Goal: Task Accomplishment & Management: Manage account settings

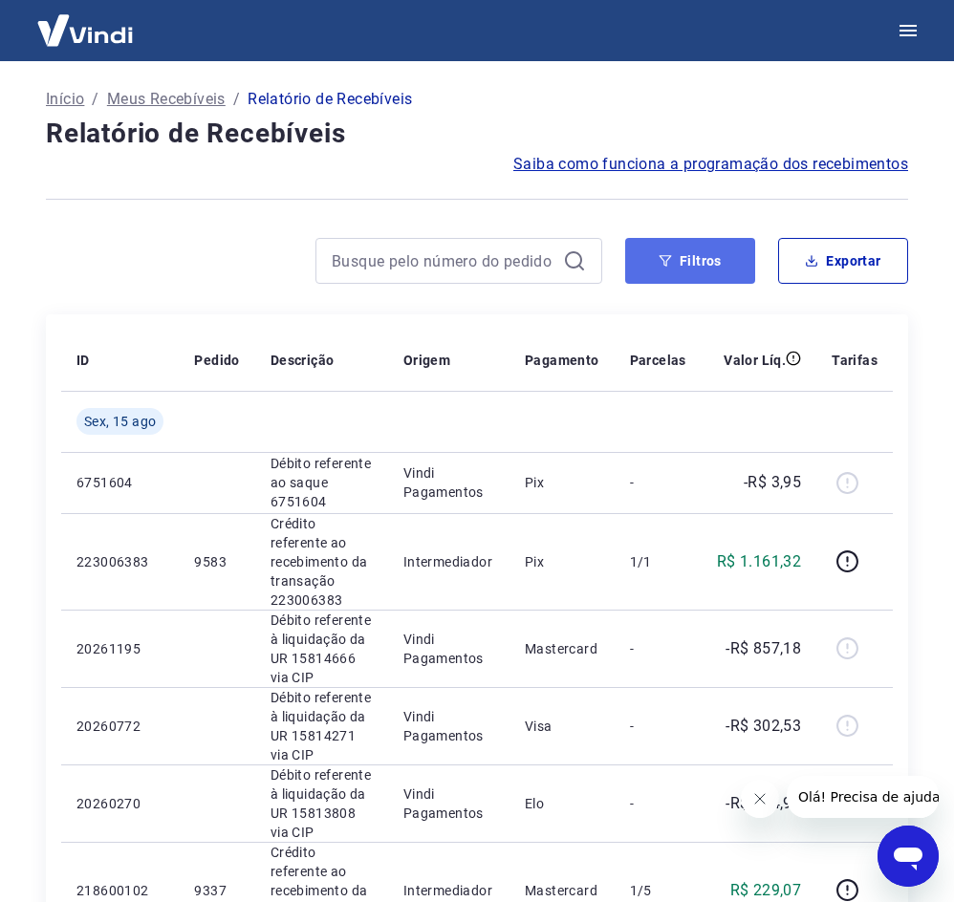
click at [723, 262] on button "Filtros" at bounding box center [690, 261] width 130 height 46
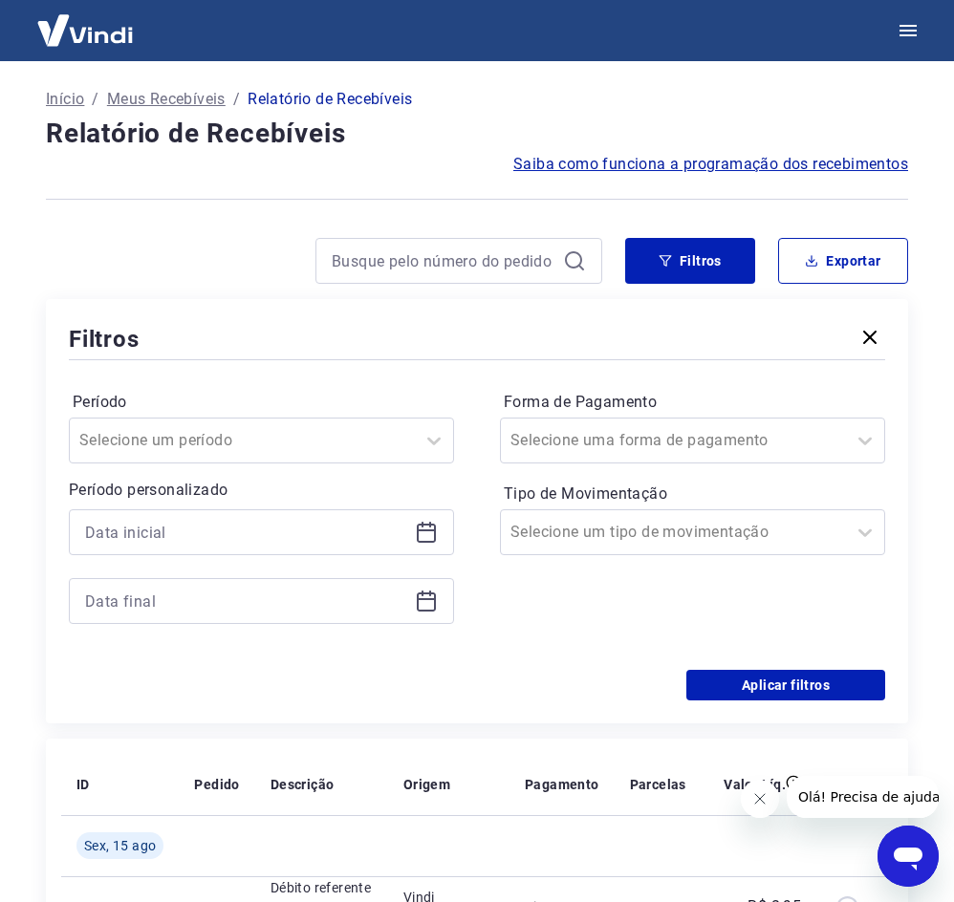
drag, startPoint x: 430, startPoint y: 515, endPoint x: 425, endPoint y: 524, distance: 9.8
click at [427, 521] on div at bounding box center [261, 532] width 385 height 46
click at [424, 527] on icon at bounding box center [426, 532] width 23 height 23
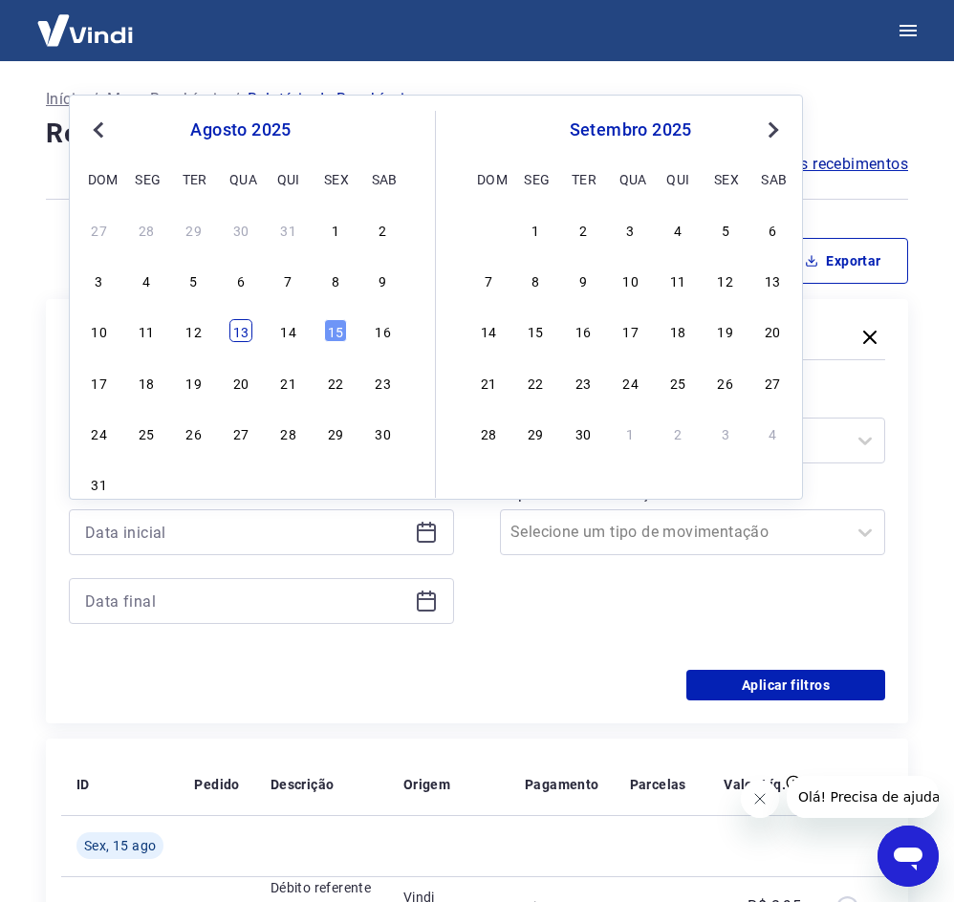
click at [231, 326] on div "13" at bounding box center [240, 330] width 23 height 23
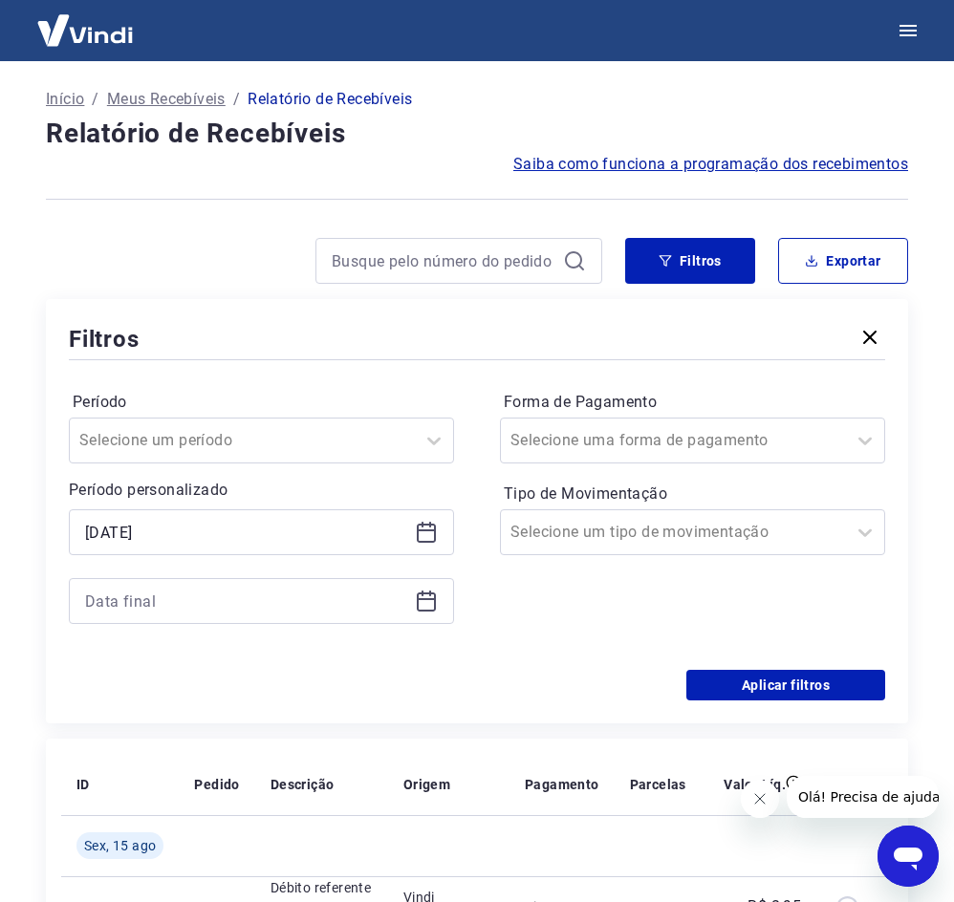
type input "[DATE]"
click at [420, 608] on icon at bounding box center [426, 601] width 23 height 23
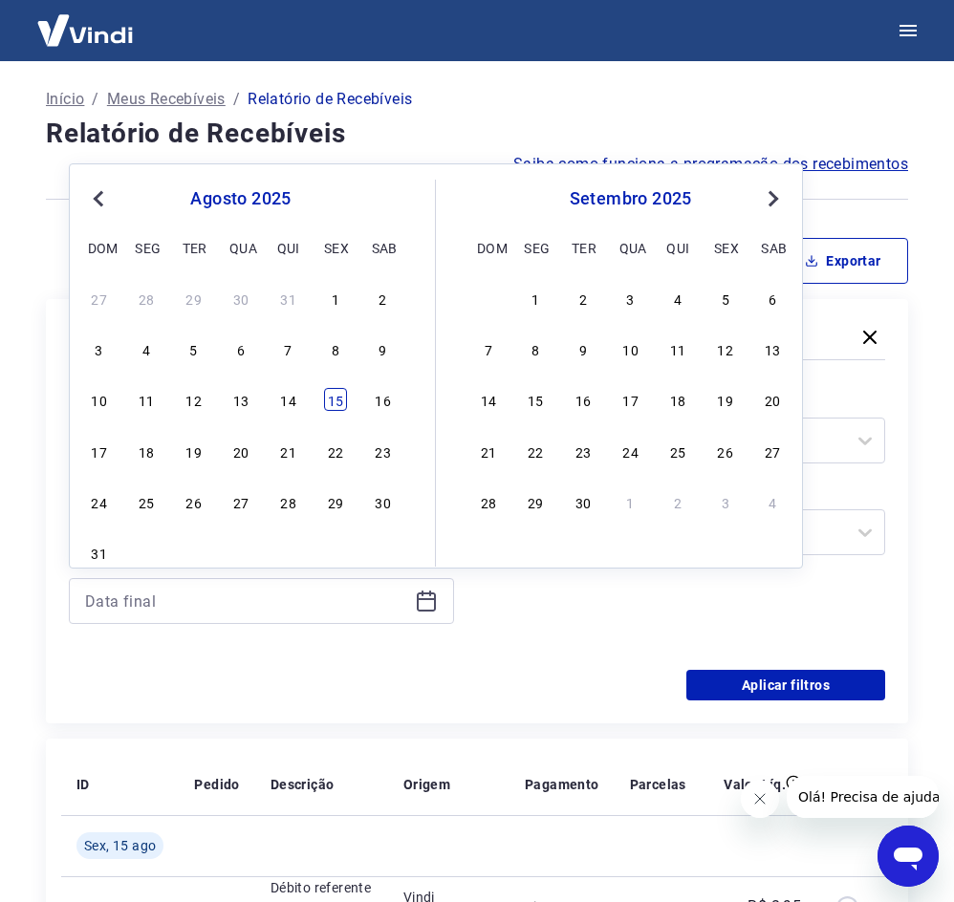
click at [339, 398] on div "15" at bounding box center [335, 399] width 23 height 23
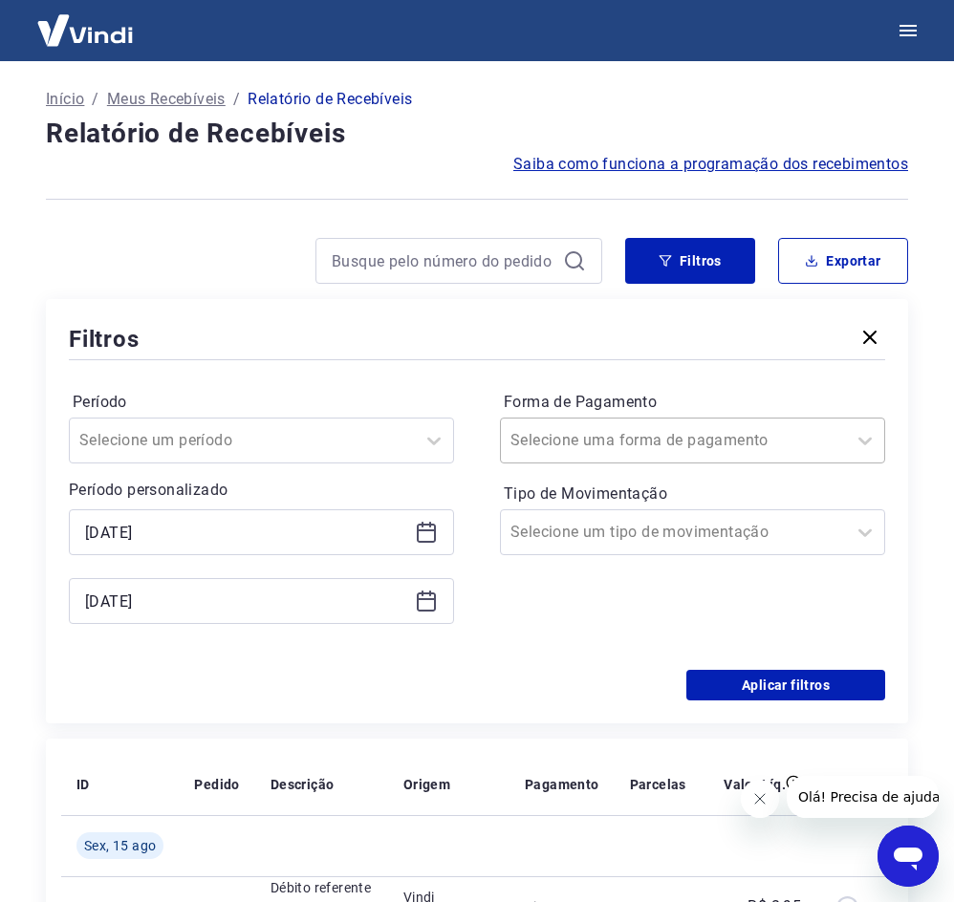
type input "[DATE]"
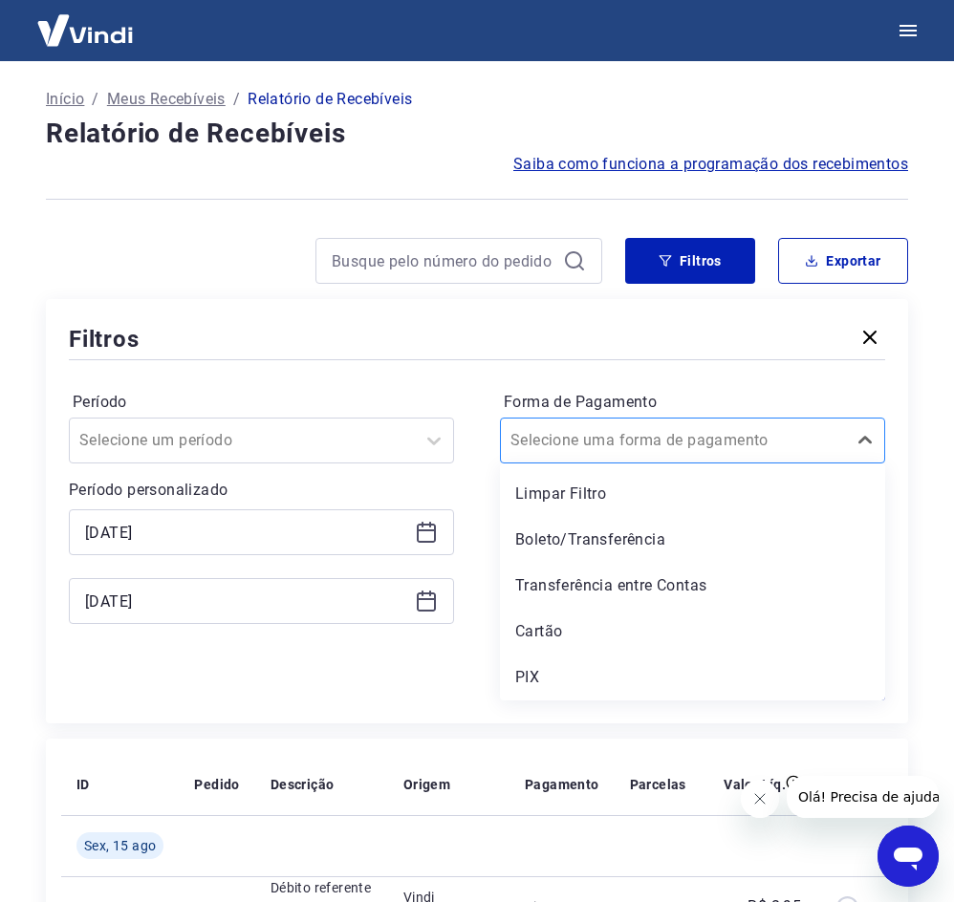
click at [781, 457] on div "Selecione uma forma de pagamento" at bounding box center [673, 440] width 345 height 34
click at [635, 643] on div "Cartão" at bounding box center [692, 632] width 385 height 38
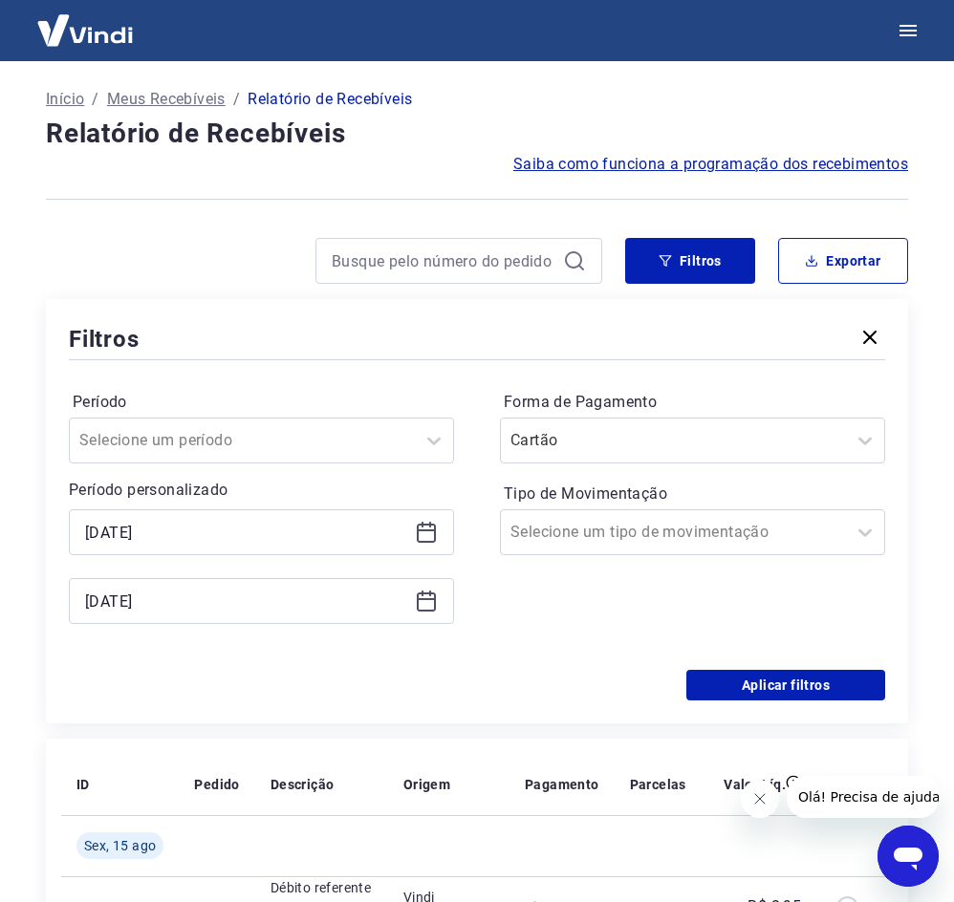
scroll to position [382, 0]
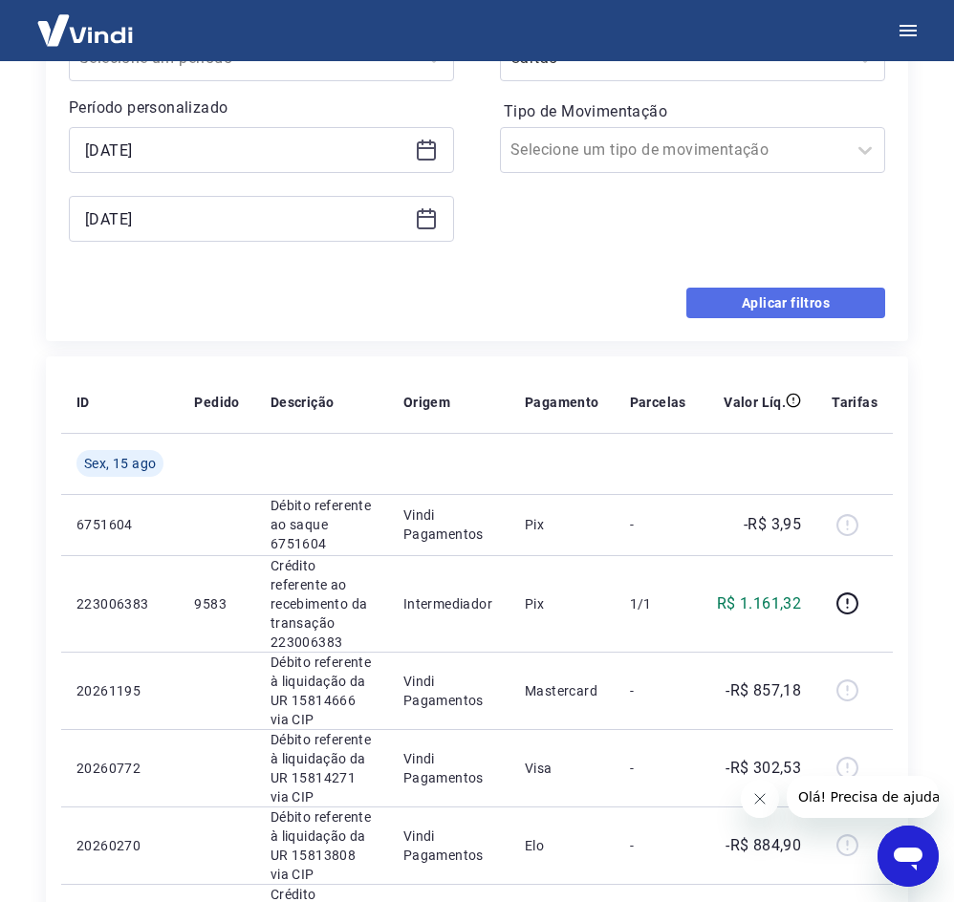
click at [744, 298] on button "Aplicar filtros" at bounding box center [785, 303] width 199 height 31
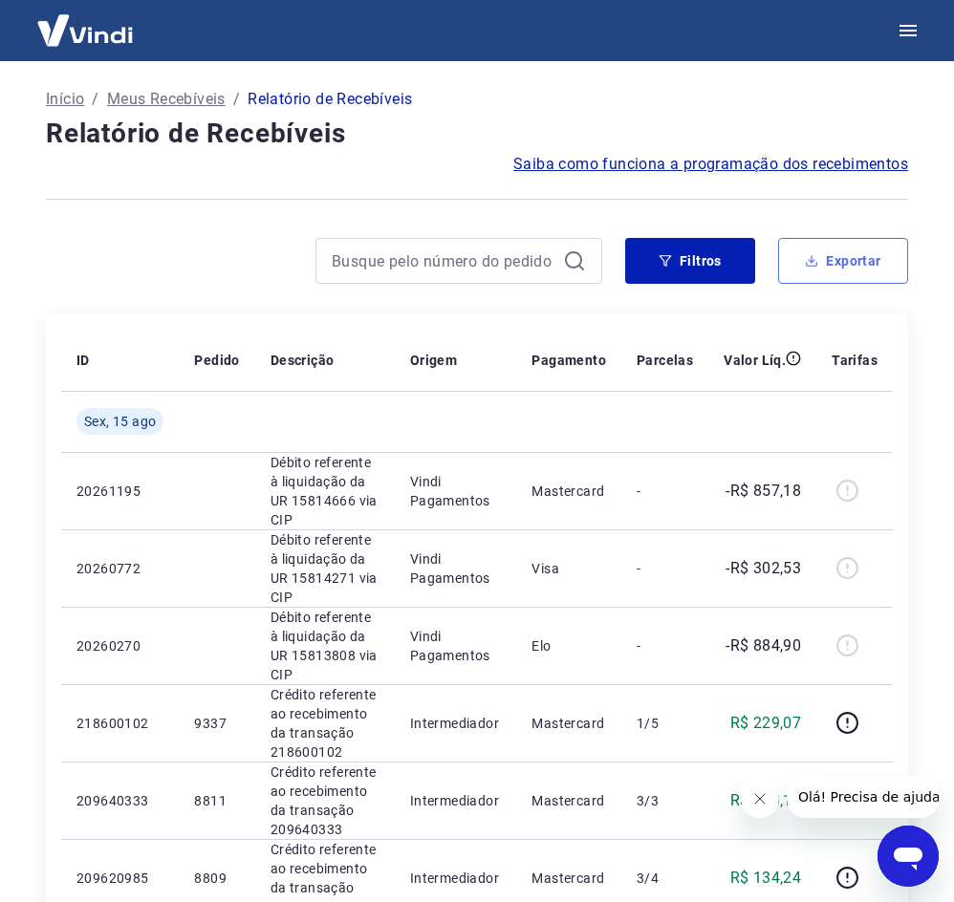
click at [828, 251] on button "Exportar" at bounding box center [843, 261] width 130 height 46
type input "[DATE]"
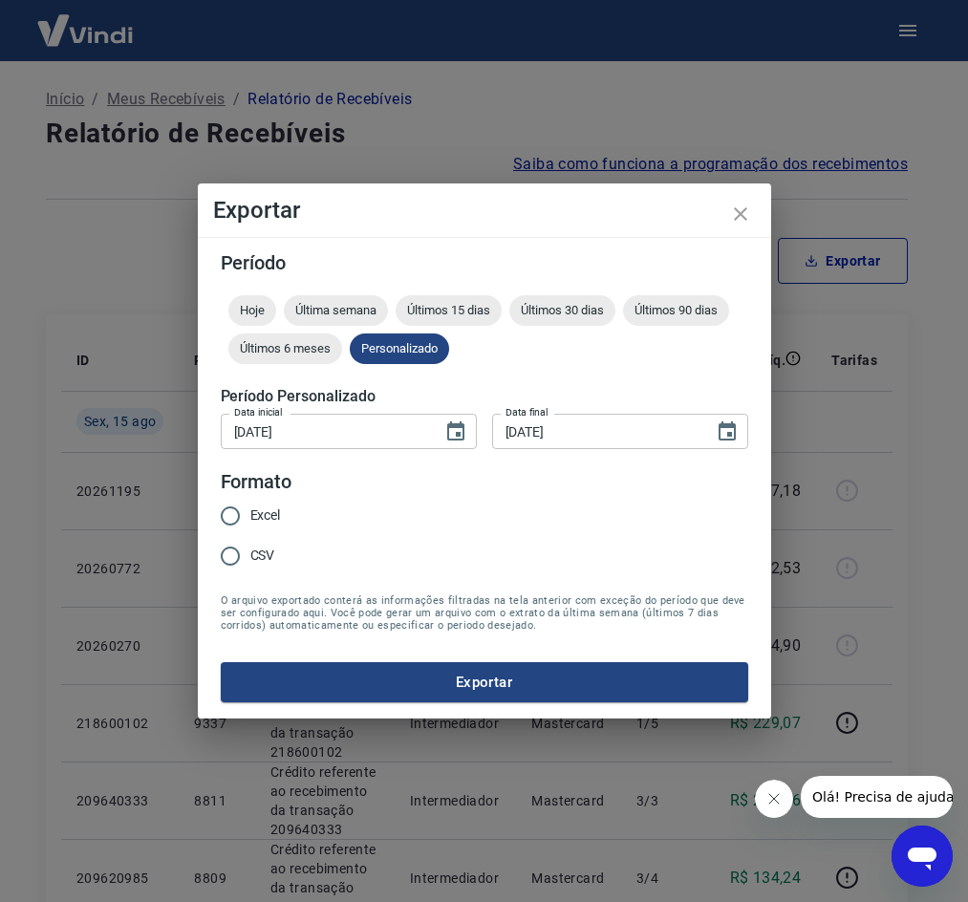
click at [248, 563] on input "CSV" at bounding box center [230, 556] width 40 height 40
radio input "true"
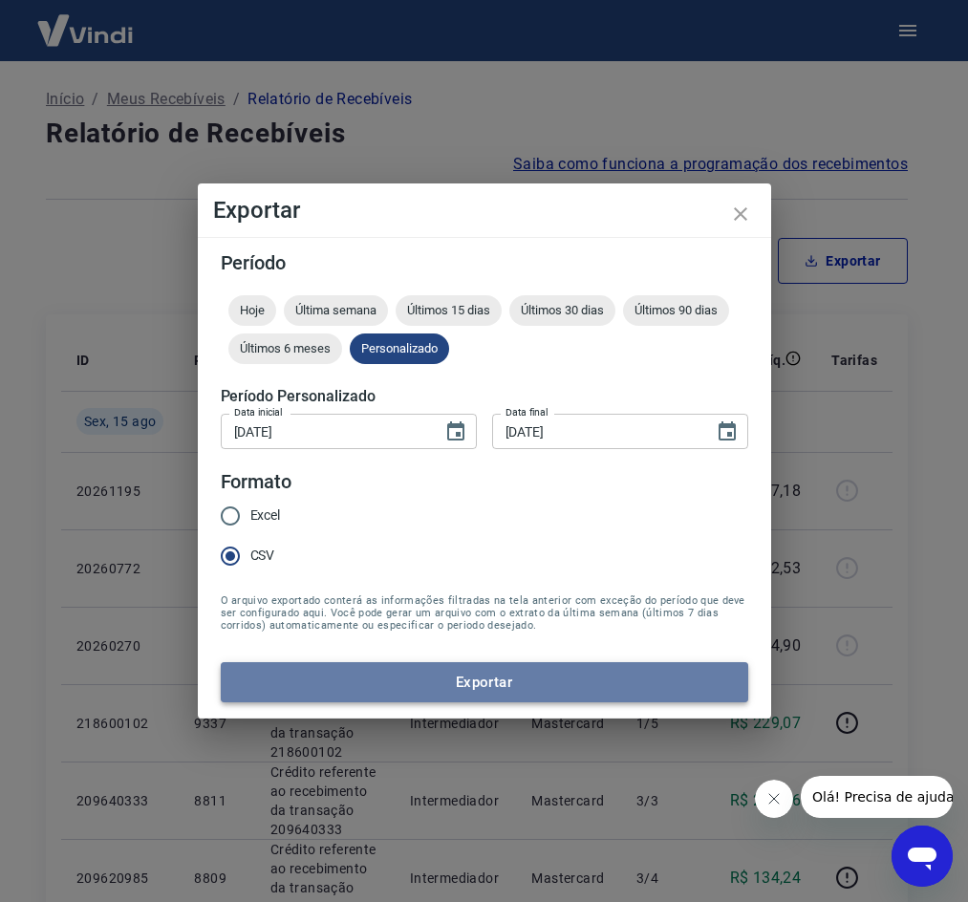
click at [335, 697] on button "Exportar" at bounding box center [485, 682] width 528 height 40
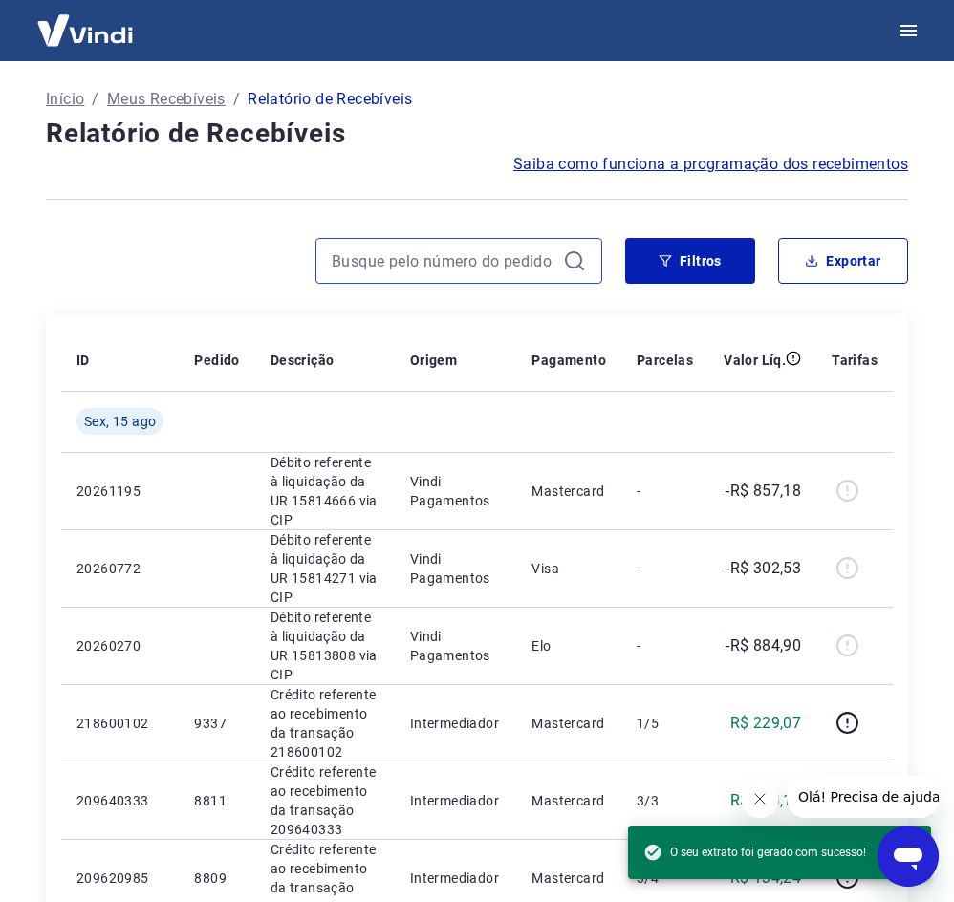
click at [437, 273] on input at bounding box center [444, 261] width 224 height 29
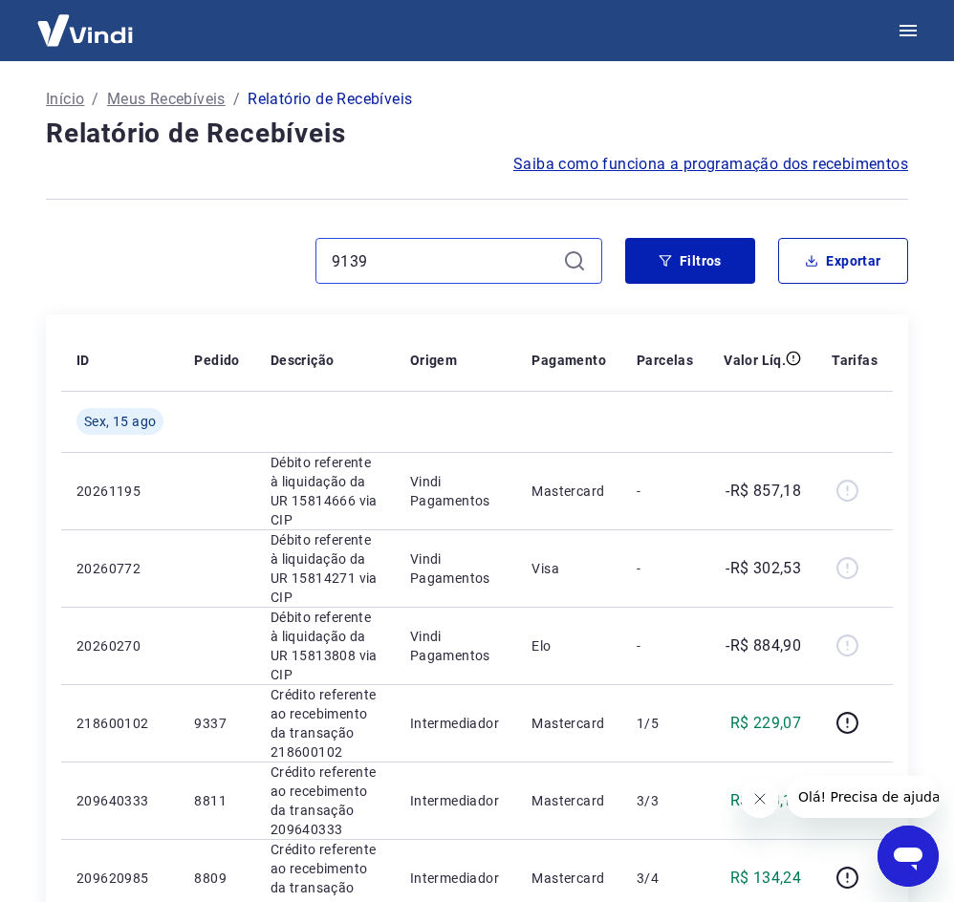
click at [450, 263] on input "9139" at bounding box center [444, 261] width 224 height 29
type input "9139"
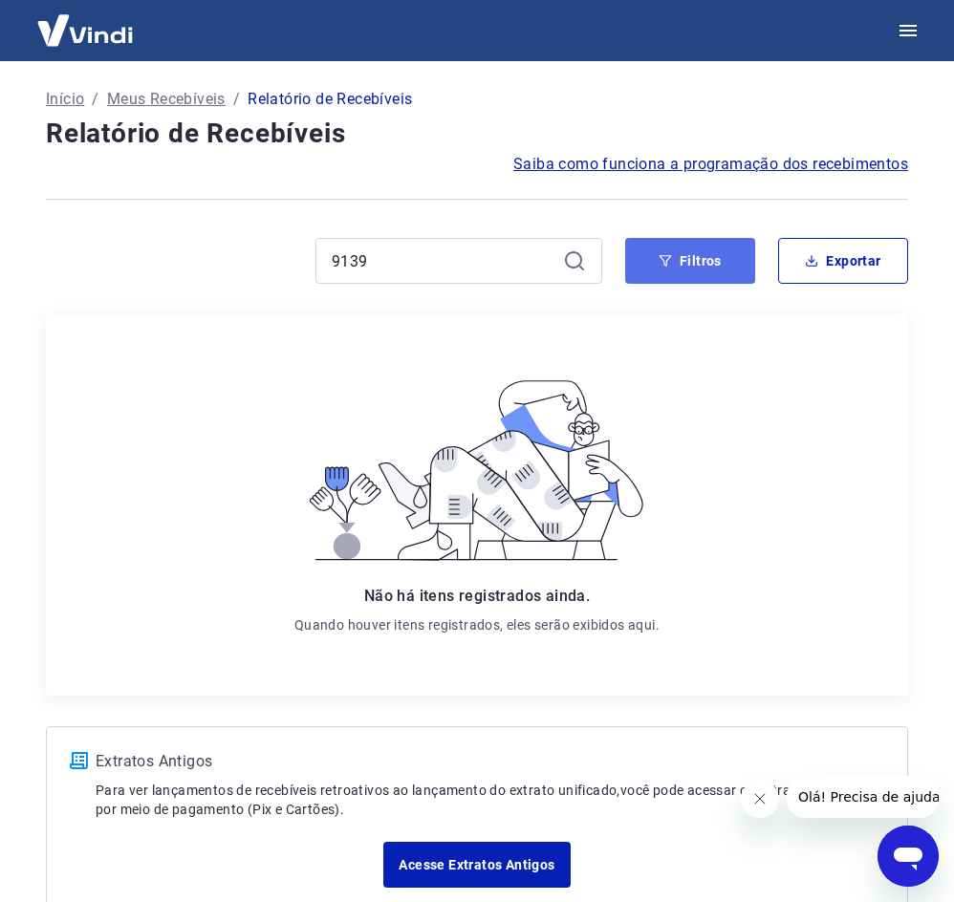
click at [661, 268] on button "Filtros" at bounding box center [690, 261] width 130 height 46
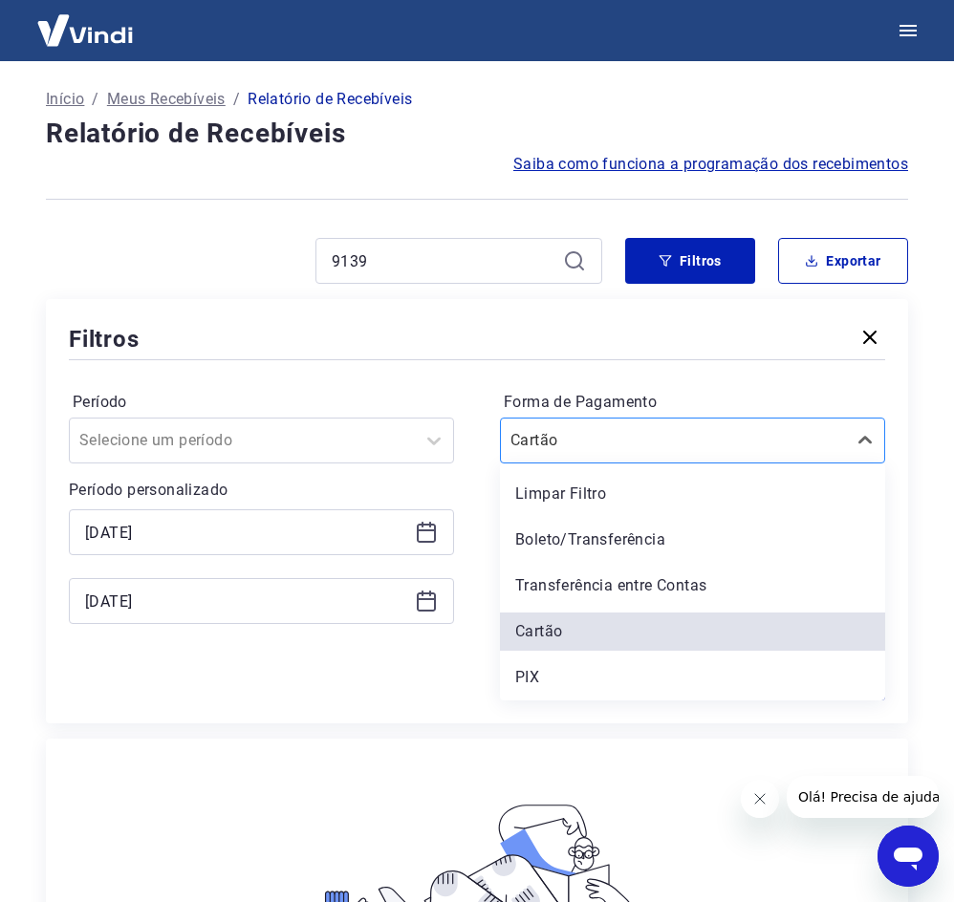
click at [762, 449] on div at bounding box center [673, 440] width 326 height 27
click at [617, 511] on div "Limpar Filtro" at bounding box center [692, 494] width 385 height 38
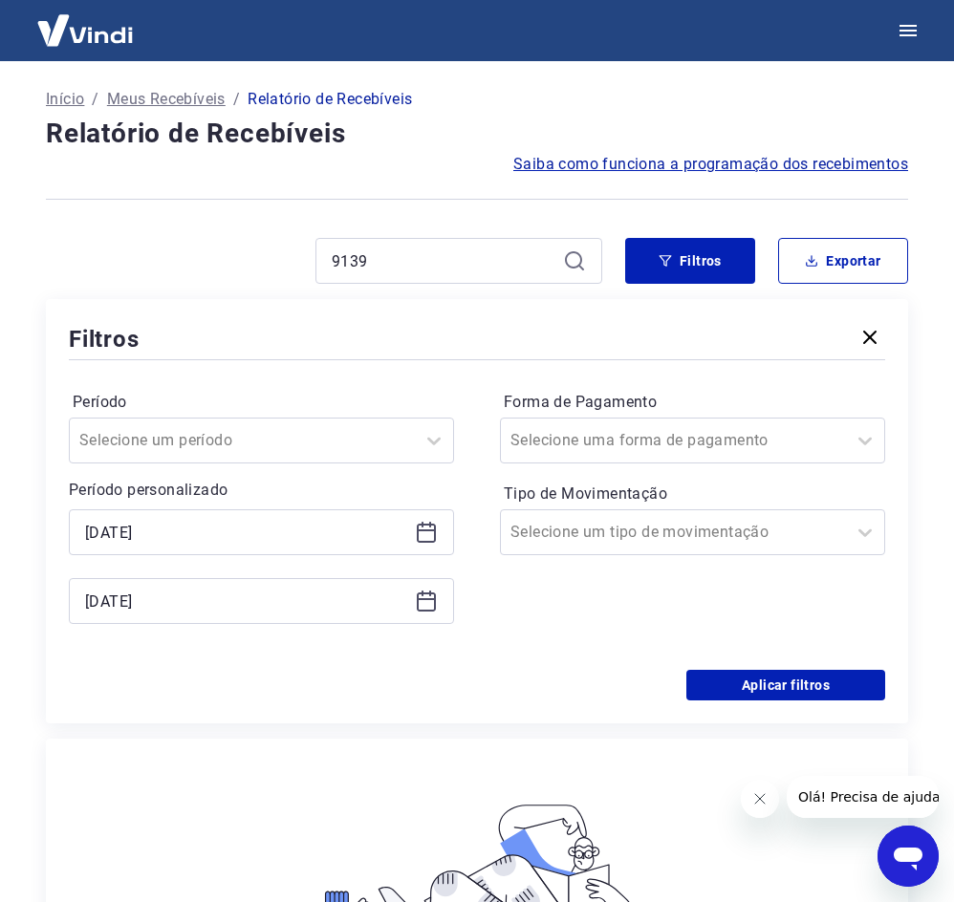
click at [421, 534] on icon at bounding box center [426, 532] width 23 height 23
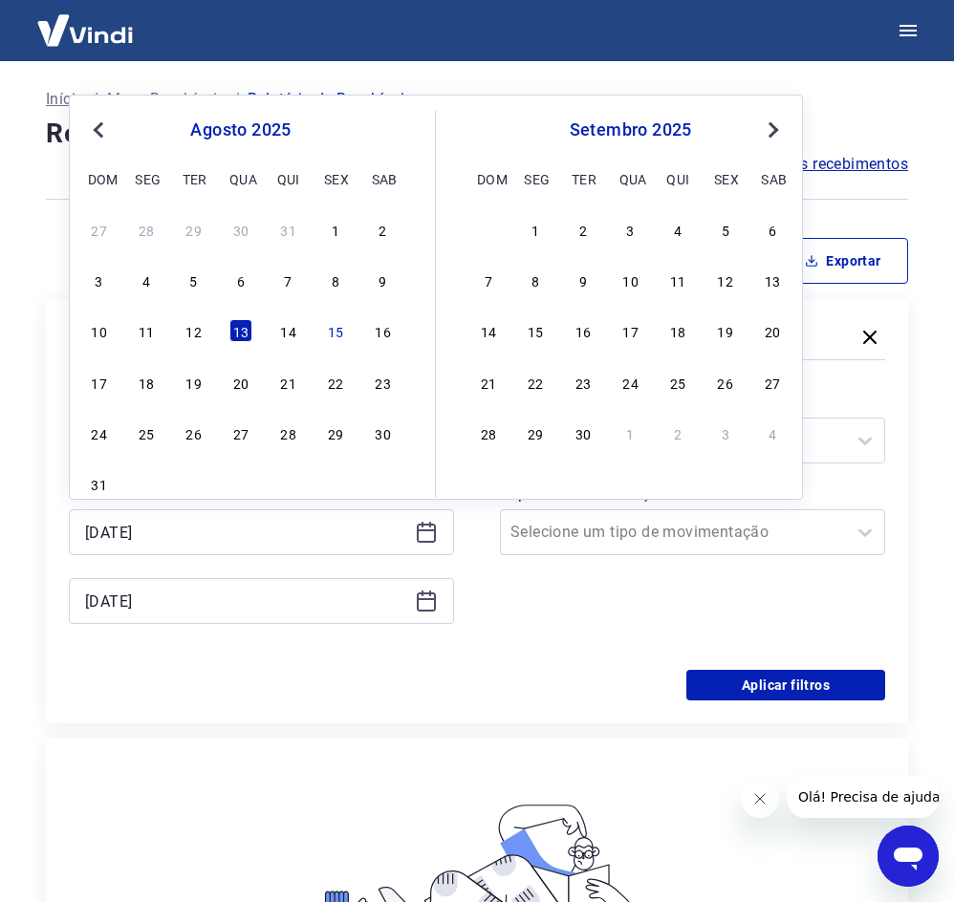
click at [100, 128] on span "Previous Month" at bounding box center [100, 130] width 0 height 22
click at [283, 224] on div "1" at bounding box center [288, 229] width 23 height 23
type input "[DATE]"
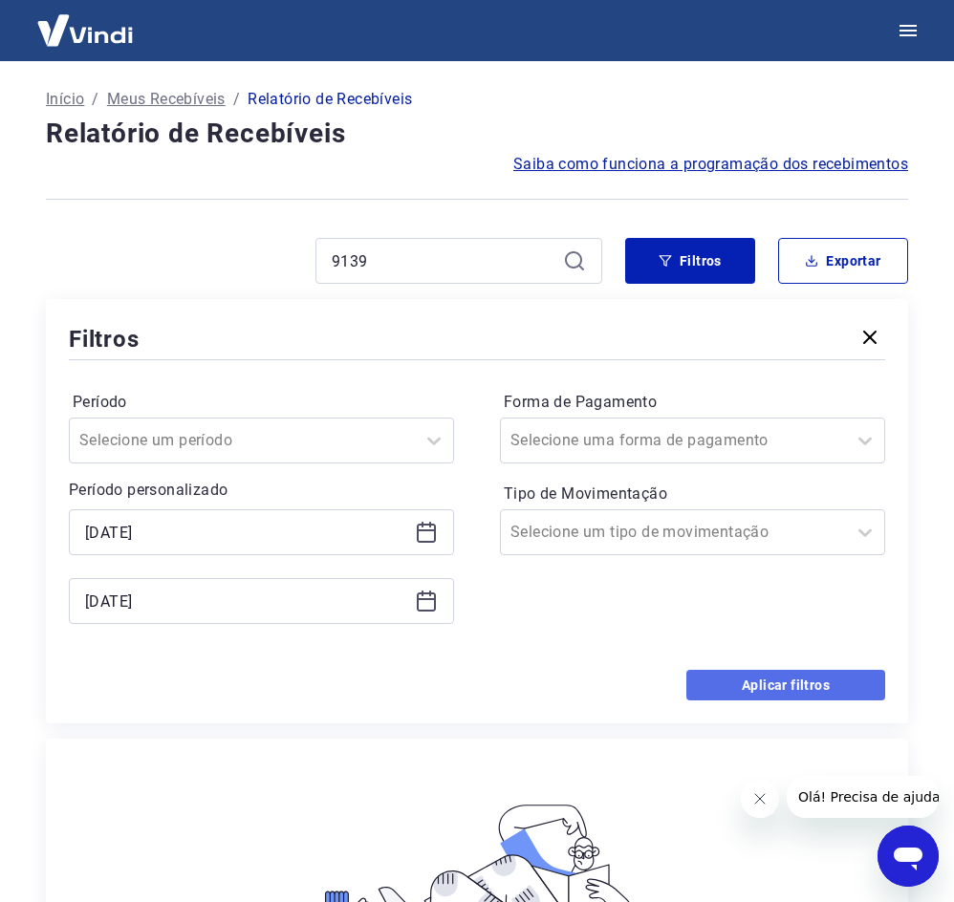
click at [798, 700] on button "Aplicar filtros" at bounding box center [785, 685] width 199 height 31
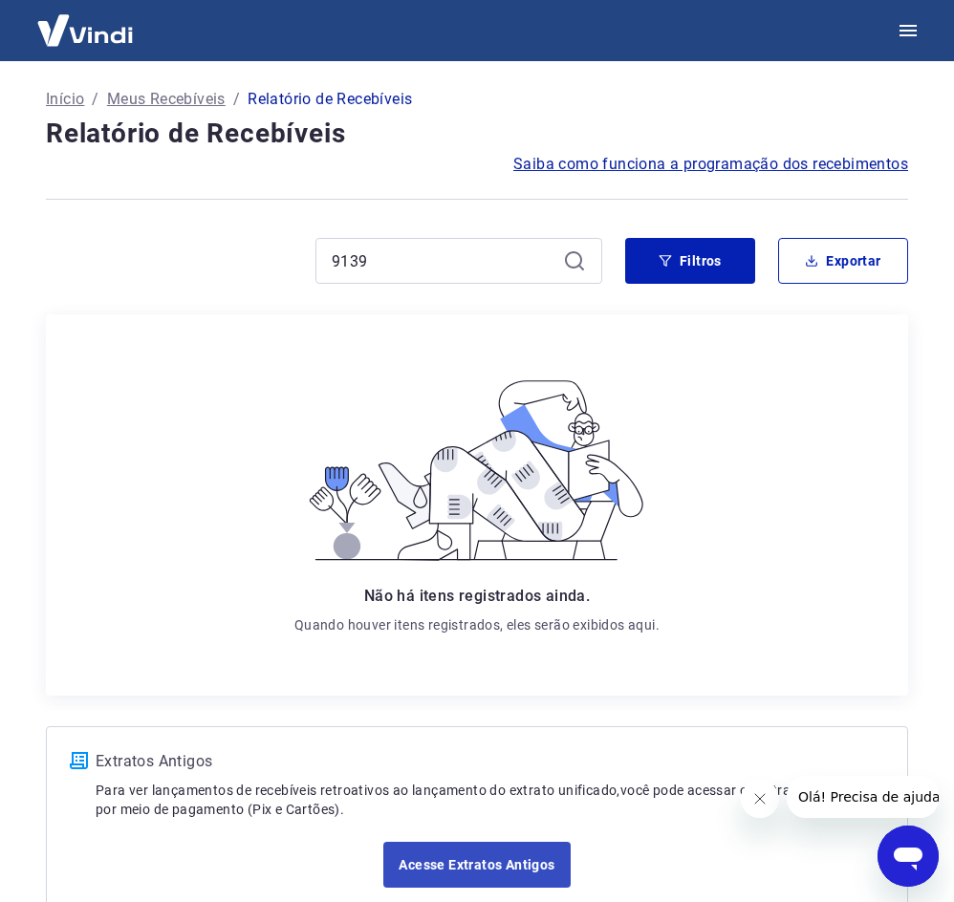
scroll to position [116, 0]
